Goal: Information Seeking & Learning: Learn about a topic

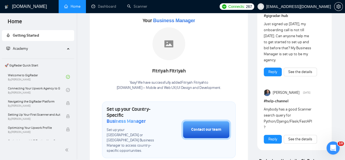
scroll to position [40, 0]
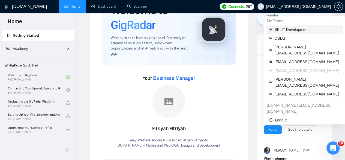
click at [137, 30] on span "SPLIT Development" at bounding box center [306, 29] width 65 height 6
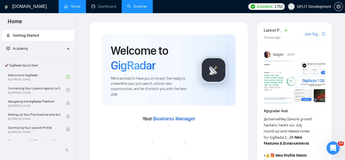
click at [137, 6] on link "Scanner" at bounding box center [137, 6] width 20 height 5
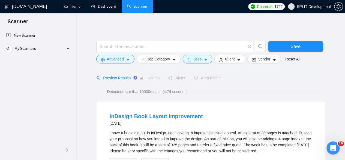
drag, startPoint x: 113, startPoint y: 9, endPoint x: 123, endPoint y: 5, distance: 10.5
click at [113, 9] on link "Dashboard" at bounding box center [103, 6] width 25 height 5
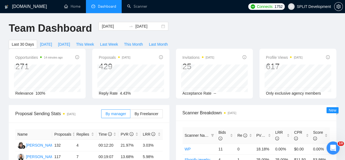
click at [137, 7] on span "SPLIT Development" at bounding box center [314, 7] width 34 height 0
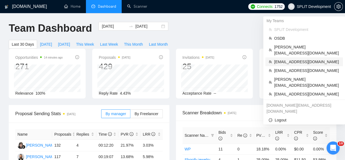
click at [137, 57] on li "[EMAIL_ADDRESS][DOMAIN_NAME]" at bounding box center [303, 61] width 77 height 9
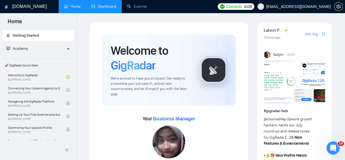
click at [111, 7] on link "Dashboard" at bounding box center [103, 6] width 25 height 5
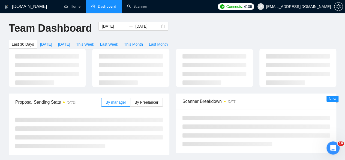
type input "[DATE]"
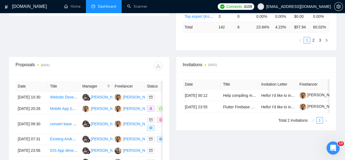
scroll to position [175, 0]
click at [42, 99] on td "[DATE] 20:26" at bounding box center [32, 108] width 32 height 11
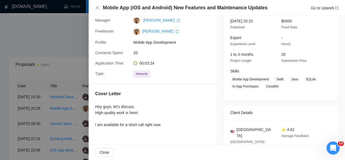
scroll to position [79, 0]
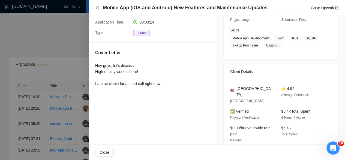
click at [49, 99] on div at bounding box center [172, 80] width 345 height 160
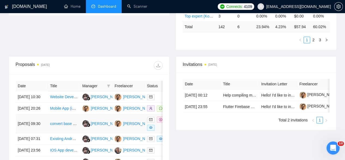
click at [45, 99] on td "[DATE] 09:30" at bounding box center [32, 123] width 32 height 19
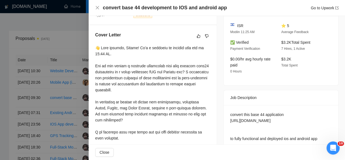
scroll to position [141, 0]
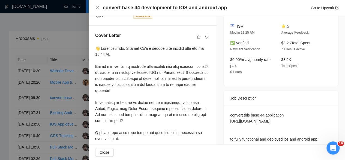
click at [71, 92] on div at bounding box center [172, 80] width 345 height 160
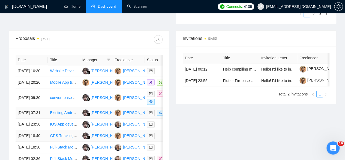
scroll to position [255, 0]
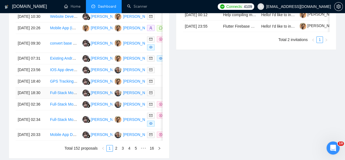
click at [43, 98] on td "[DATE] 18:30" at bounding box center [32, 92] width 32 height 11
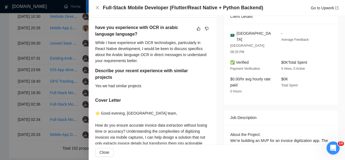
click at [64, 99] on div at bounding box center [172, 80] width 345 height 160
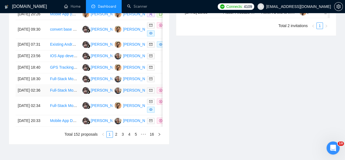
scroll to position [270, 0]
click at [48, 84] on td "Full-Stack Mobile Developer (Flutter/React Native + Python Backend)" at bounding box center [64, 78] width 32 height 11
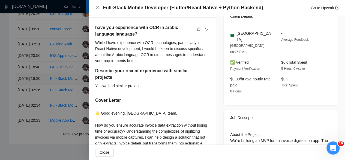
click at [48, 99] on div at bounding box center [172, 80] width 345 height 160
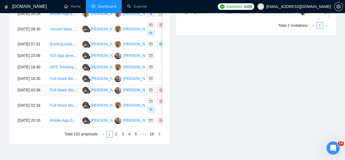
scroll to position [303, 0]
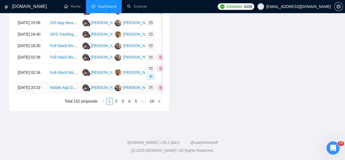
click at [44, 93] on td "[DATE] 20:33" at bounding box center [32, 87] width 32 height 11
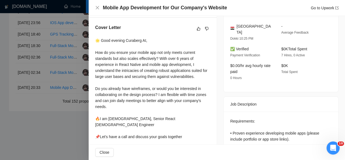
click at [59, 74] on div at bounding box center [172, 80] width 345 height 160
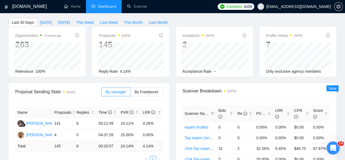
scroll to position [22, 0]
drag, startPoint x: 128, startPoint y: 70, endPoint x: 194, endPoint y: 70, distance: 66.3
click at [137, 70] on div "Opportunities 3 minutes ago 263 Relevance 100% Proposals [DATE] 145 [DATE] Sent…" at bounding box center [172, 55] width 334 height 56
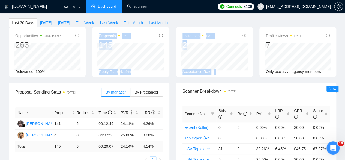
drag, startPoint x: 224, startPoint y: 70, endPoint x: 95, endPoint y: 28, distance: 136.0
click at [95, 28] on div "Opportunities 3 minutes ago 263 Relevance 100% Proposals [DATE] 145 [DATE] Repl…" at bounding box center [172, 55] width 334 height 56
click at [137, 68] on div "Opportunities 3 minutes ago 263 Relevance 100% Proposals [DATE] 145 [DATE] Sent…" at bounding box center [172, 55] width 334 height 56
drag, startPoint x: 218, startPoint y: 73, endPoint x: 104, endPoint y: 32, distance: 120.3
click at [104, 32] on div "Opportunities 3 minutes ago 263 Relevance 100% Proposals [DATE] 145 [DATE] Sent…" at bounding box center [172, 55] width 334 height 56
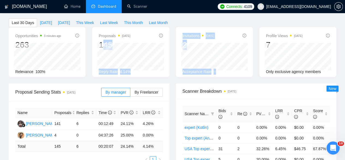
click at [137, 71] on div "Opportunities 3 minutes ago 263 Relevance 100% Proposals [DATE] 145 [DATE] Sent…" at bounding box center [172, 55] width 334 height 56
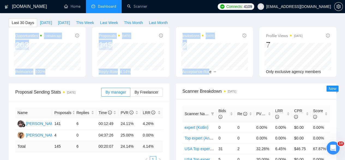
drag, startPoint x: 208, startPoint y: 71, endPoint x: 75, endPoint y: 22, distance: 142.0
click at [75, 27] on div "Opportunities 3 minutes ago 263 Relevance 100% Proposals [DATE] 145 [DATE] Sent…" at bounding box center [172, 55] width 334 height 56
click at [137, 72] on div "Opportunities 3 minutes ago 263 Relevance 100% Proposals [DATE] 145 [DATE] Sent…" at bounding box center [172, 55] width 334 height 56
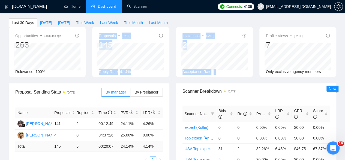
drag, startPoint x: 216, startPoint y: 69, endPoint x: 116, endPoint y: 20, distance: 111.6
click at [116, 27] on div "Opportunities 3 minutes ago 263 Relevance 100% Proposals [DATE] 145 [DATE] Sent…" at bounding box center [172, 55] width 334 height 56
click at [137, 71] on div "Opportunities 3 minutes ago 263 Relevance 100% Proposals [DATE] 145 [DATE] Sent…" at bounding box center [172, 55] width 334 height 56
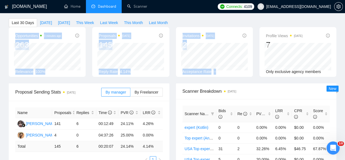
drag, startPoint x: 225, startPoint y: 71, endPoint x: 19, endPoint y: 22, distance: 211.1
click at [19, 27] on div "Opportunities 3 minutes ago 263 Relevance 100% Proposals [DATE] 145 [DATE] Sent…" at bounding box center [172, 55] width 334 height 56
click at [89, 70] on div "Opportunities 3 minutes ago 263 [DATE] Relevant 4 Relevance 100% Proposals [DAT…" at bounding box center [172, 55] width 334 height 56
drag, startPoint x: 223, startPoint y: 70, endPoint x: 56, endPoint y: 16, distance: 175.0
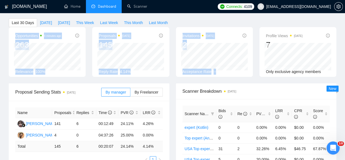
click at [137, 74] on div "Opportunities 4 minutes ago 263 [DATE] Relevant 4 Relevance 100% Proposals [DAT…" at bounding box center [172, 55] width 334 height 56
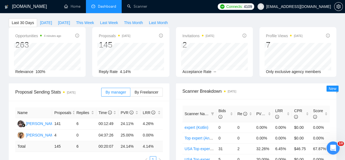
click at [137, 71] on div "Opportunities 4 minutes ago 263 [DATE] Relevant 4 Relevance 100% Proposals [DAT…" at bounding box center [172, 55] width 334 height 56
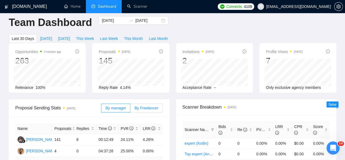
scroll to position [0, 0]
